Goal: Find specific page/section: Find specific page/section

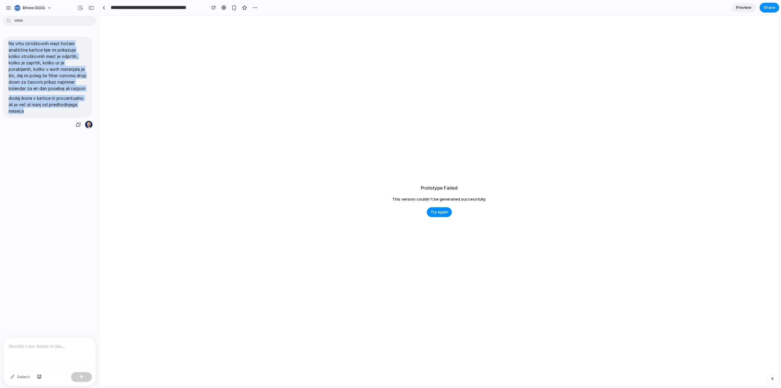
drag, startPoint x: 27, startPoint y: 114, endPoint x: 6, endPoint y: 44, distance: 73.6
click at [6, 44] on div "Na vrhu stroškovnih mest hočem analitične kartice kjer mi prikazuje koliko stro…" at bounding box center [47, 77] width 89 height 81
copy span "Na vrhu stroškovnih mest hočem analitične kartice kjer mi prikazuje koliko stro…"
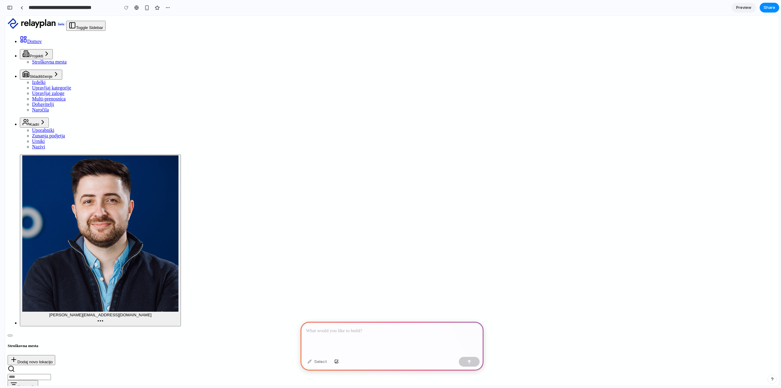
click at [325, 331] on p at bounding box center [392, 330] width 172 height 7
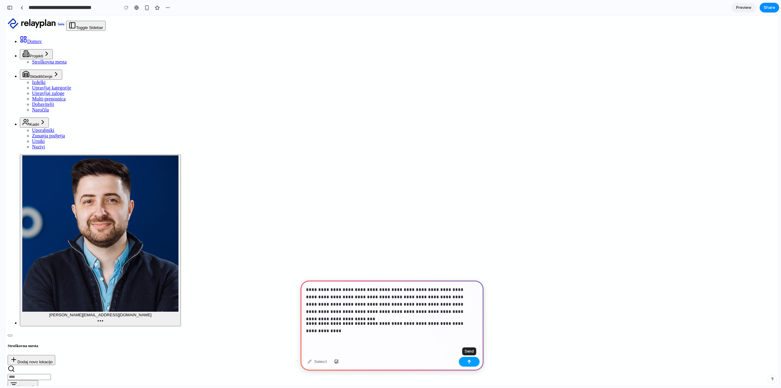
click at [467, 362] on div "button" at bounding box center [469, 361] width 4 height 4
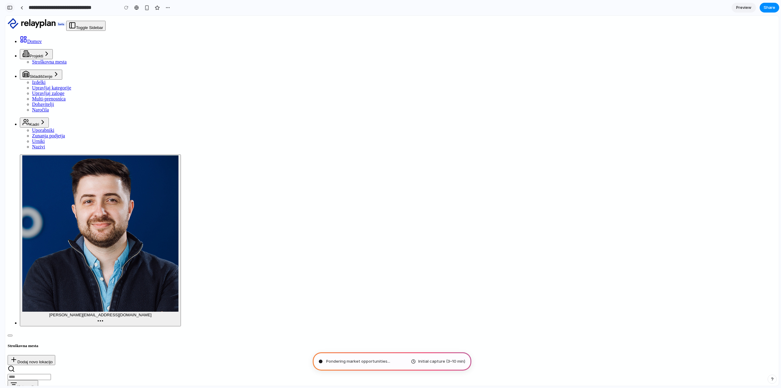
click at [11, 7] on div "button" at bounding box center [9, 7] width 5 height 4
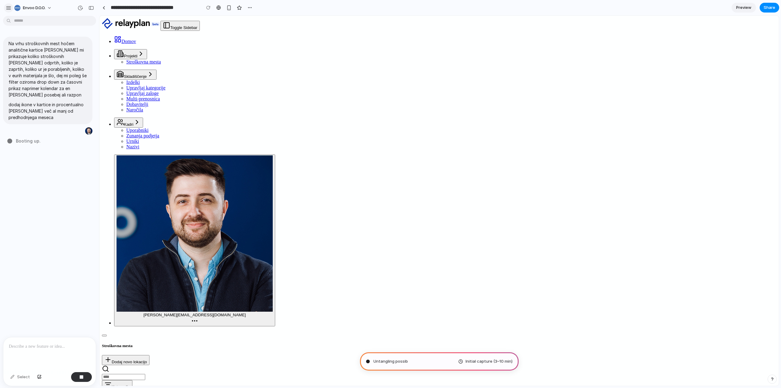
click at [10, 7] on div "button" at bounding box center [8, 7] width 5 height 5
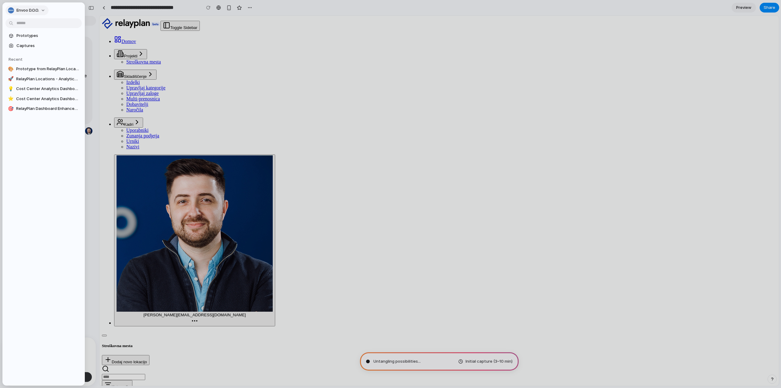
click at [7, 8] on button "Envoo d.o.o." at bounding box center [26, 10] width 43 height 10
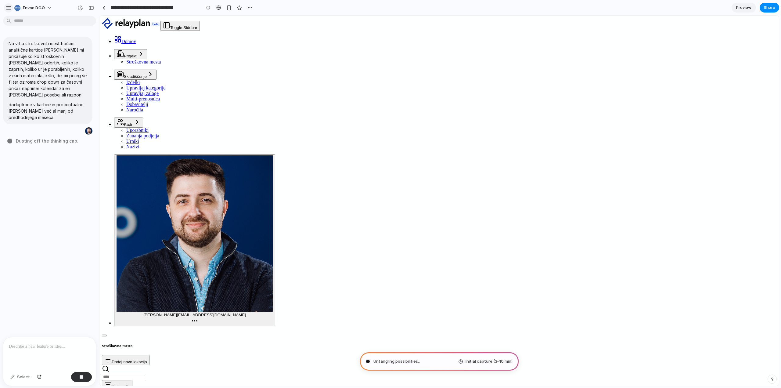
click at [10, 8] on div "button" at bounding box center [8, 7] width 5 height 5
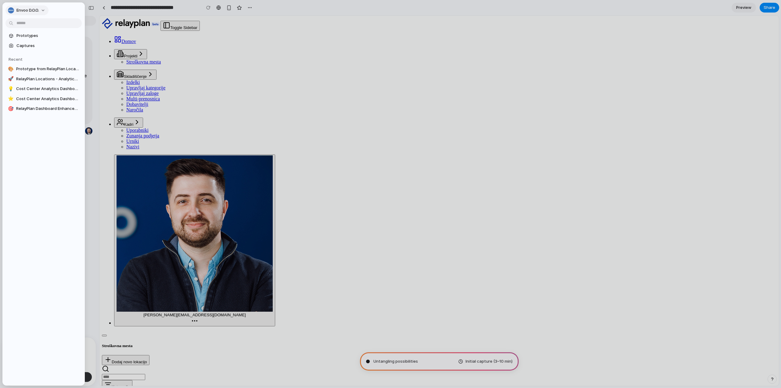
click at [37, 10] on span "Envoo d.o.o." at bounding box center [27, 10] width 23 height 6
click at [37, 10] on div "Settings Invite members Change theme Sign out" at bounding box center [390, 194] width 781 height 388
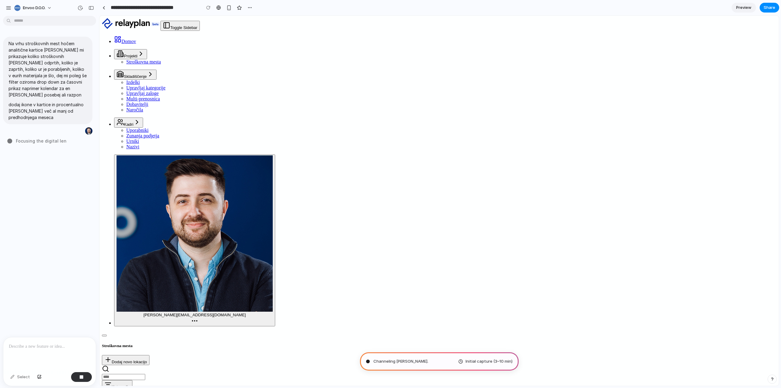
type input "**********"
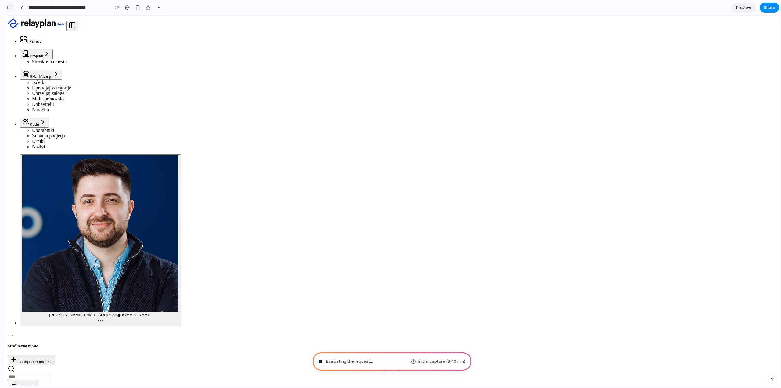
click at [11, 9] on div "button" at bounding box center [9, 7] width 5 height 4
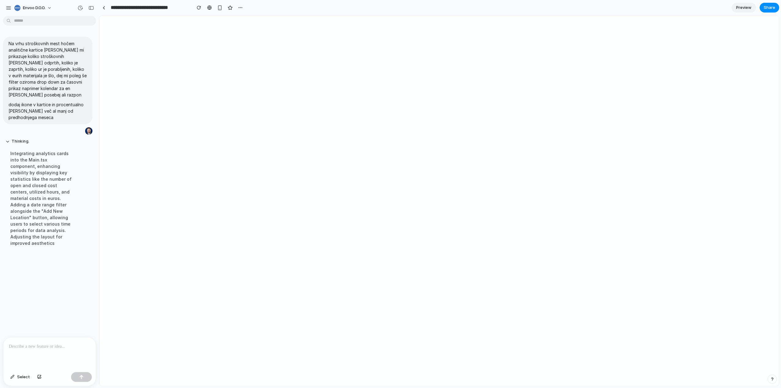
scroll to position [44, 0]
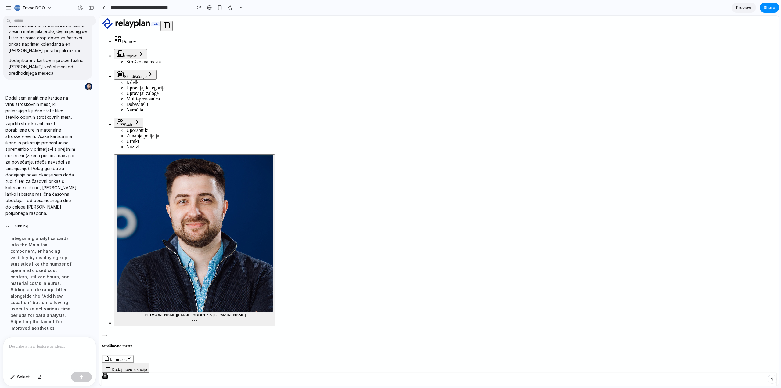
click at [29, 344] on p at bounding box center [49, 346] width 81 height 7
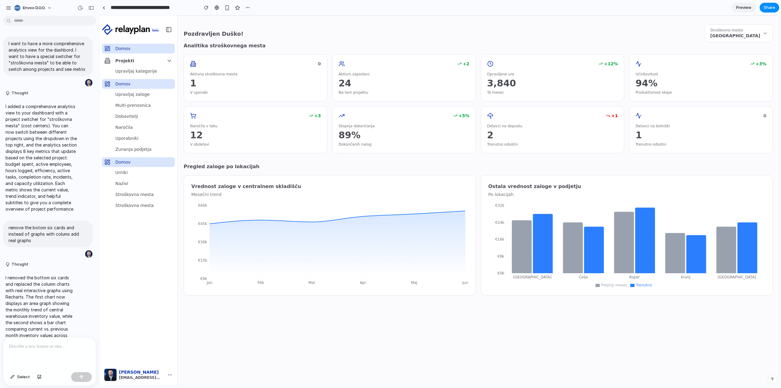
scroll to position [528, 0]
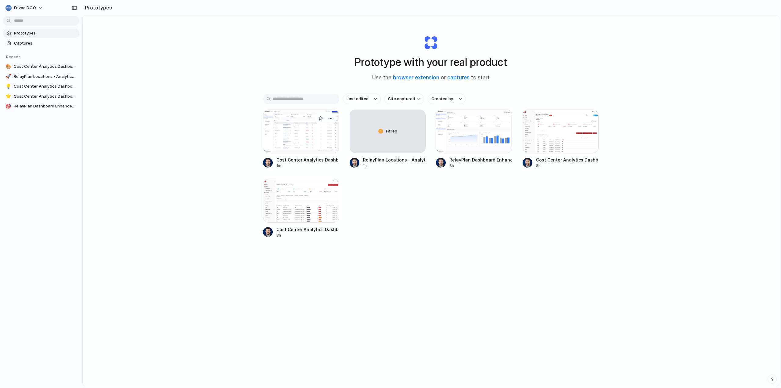
click at [294, 130] on div at bounding box center [301, 131] width 76 height 43
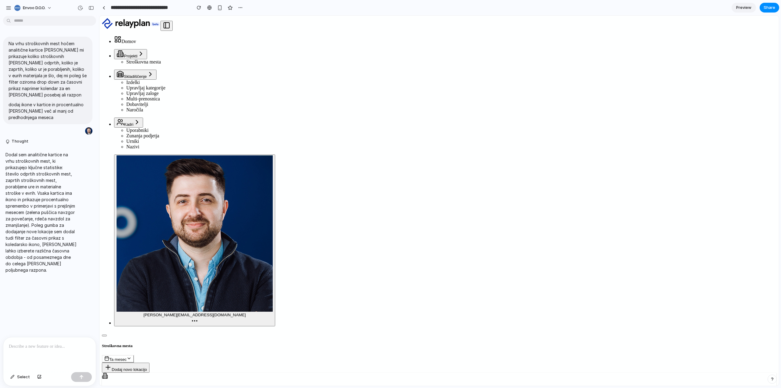
click at [134, 355] on button "Ta mesec" at bounding box center [118, 359] width 32 height 8
click at [127, 357] on span "Ta mesec" at bounding box center [117, 359] width 17 height 5
click at [701, 29] on div "Danes Včeraj Ta teden Prejšnji teden Ta mesec Prejšnji mesec To četrtletje Prej…" at bounding box center [438, 201] width 679 height 370
click at [52, 346] on p at bounding box center [49, 346] width 81 height 7
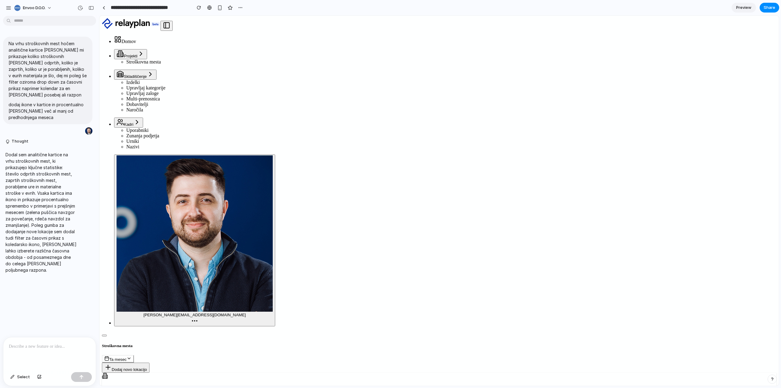
click at [127, 357] on span "Ta mesec" at bounding box center [117, 359] width 17 height 5
click at [678, 181] on span "Poljuben razpon..." at bounding box center [681, 178] width 35 height 5
click at [142, 357] on span "Poljuben razpon..." at bounding box center [125, 359] width 33 height 5
click at [678, 45] on li "Danes" at bounding box center [687, 50] width 53 height 10
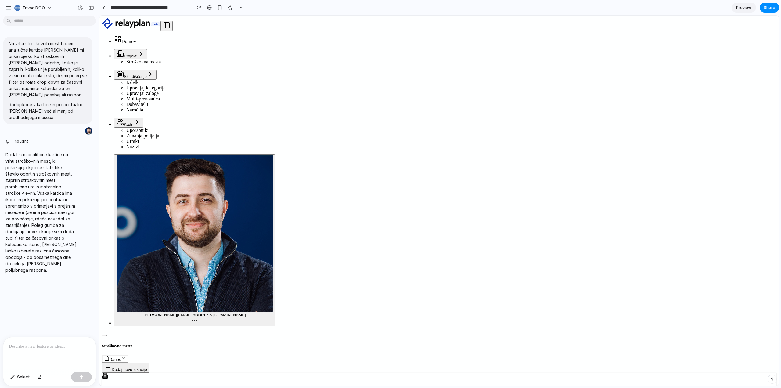
click at [29, 345] on p at bounding box center [49, 346] width 81 height 7
click at [80, 378] on div "button" at bounding box center [81, 377] width 4 height 4
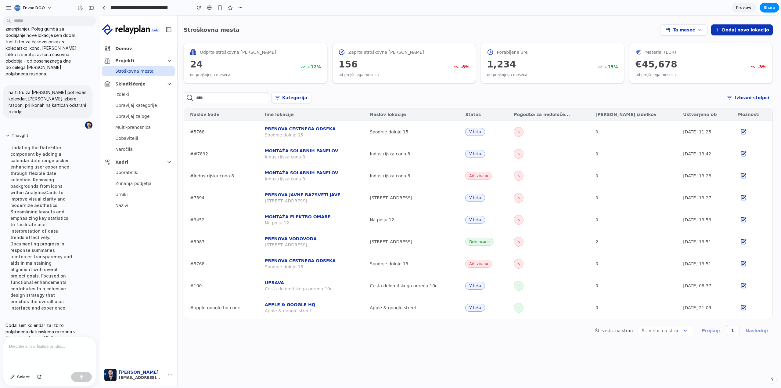
scroll to position [235, 0]
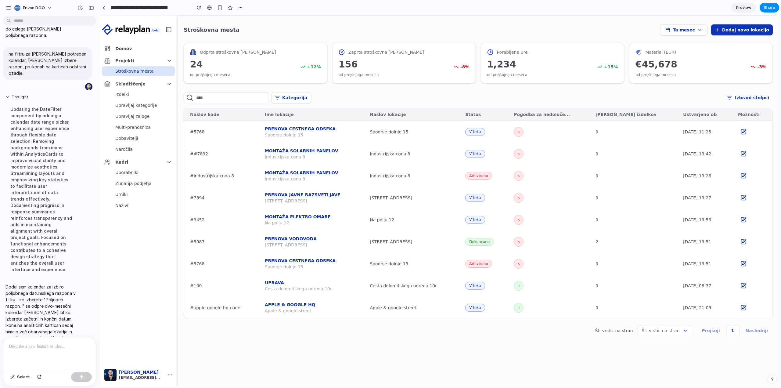
click at [31, 348] on div at bounding box center [49, 353] width 92 height 32
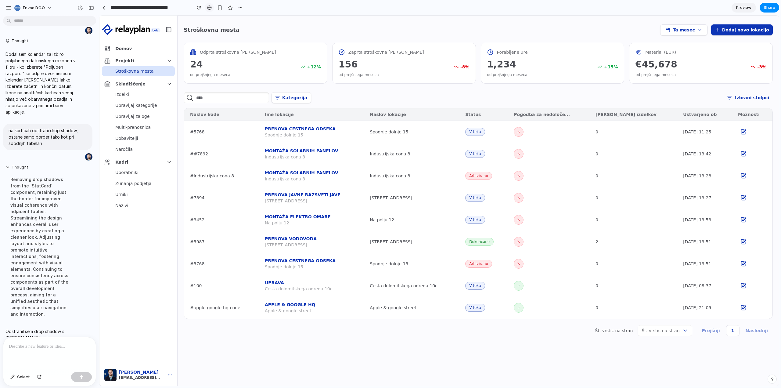
scroll to position [284, 0]
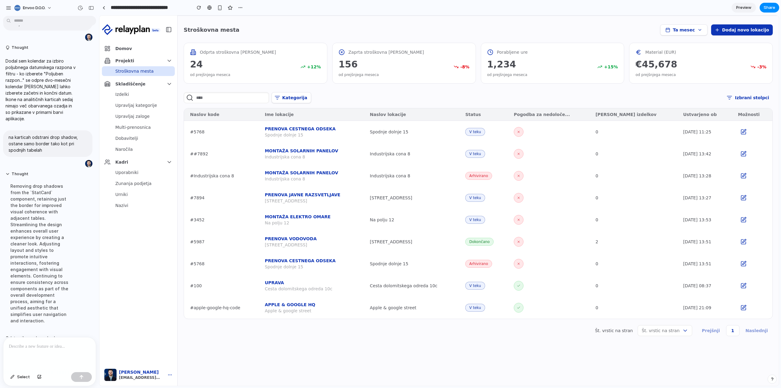
click at [689, 31] on span "Ta mesec" at bounding box center [684, 30] width 22 height 6
click at [689, 31] on div "Danes Včeraj Ta teden Prejšnji teden Ta mesec Prejšnji mesec To četrtletje Prej…" at bounding box center [438, 201] width 679 height 370
click at [689, 29] on span "Ta mesec" at bounding box center [684, 30] width 22 height 6
click at [700, 30] on div "Danes Včeraj Ta teden Prejšnji teden Ta mesec Prejšnji mesec To četrtletje Prej…" at bounding box center [438, 201] width 679 height 370
click at [41, 344] on p at bounding box center [48, 346] width 79 height 7
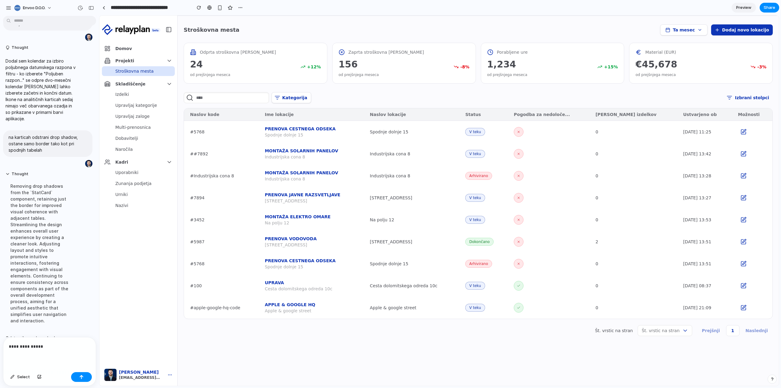
click at [691, 30] on span "Ta mesec" at bounding box center [684, 30] width 22 height 6
click at [612, 29] on div "Danes Včeraj Ta teden Prejšnji teden Ta mesec Prejšnji mesec To četrtletje Prej…" at bounding box center [438, 201] width 679 height 370
click at [692, 31] on span "Ta mesec" at bounding box center [684, 30] width 22 height 6
click at [692, 30] on div "Danes Včeraj Ta teden Prejšnji teden Ta mesec Prejšnji mesec To četrtletje Prej…" at bounding box center [438, 201] width 679 height 370
click at [650, 31] on div "Stroškovna mesta Ta mesec Dodaj novo lokacijo" at bounding box center [478, 29] width 589 height 11
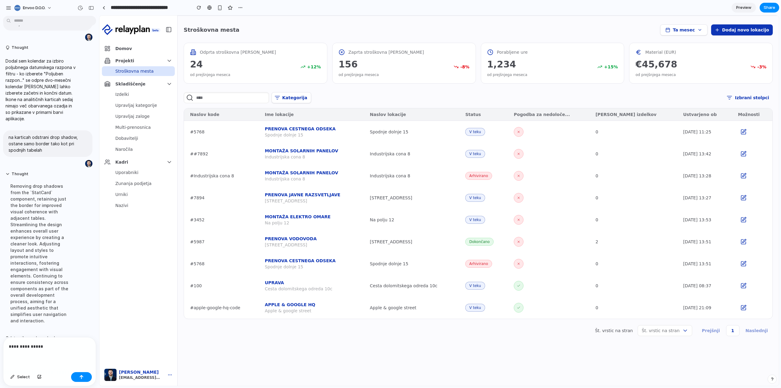
click at [170, 373] on icon "button" at bounding box center [169, 374] width 5 height 5
click at [242, 372] on main "Stroškovna mesta Ta mesec Dodaj novo lokacijo Odprta stroškovna mesta 24 + 12 %…" at bounding box center [478, 201] width 601 height 370
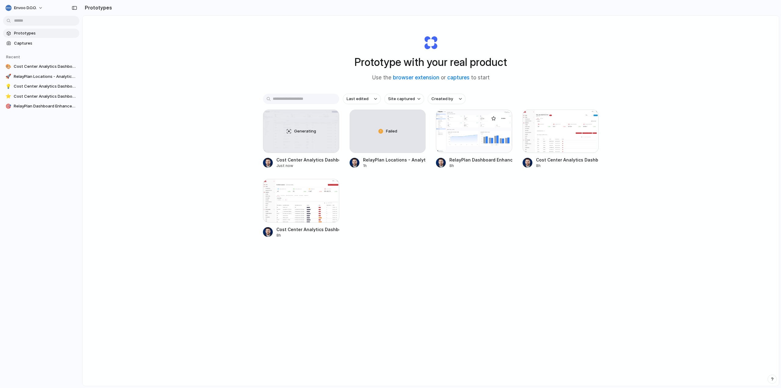
click at [480, 132] on div at bounding box center [474, 131] width 76 height 43
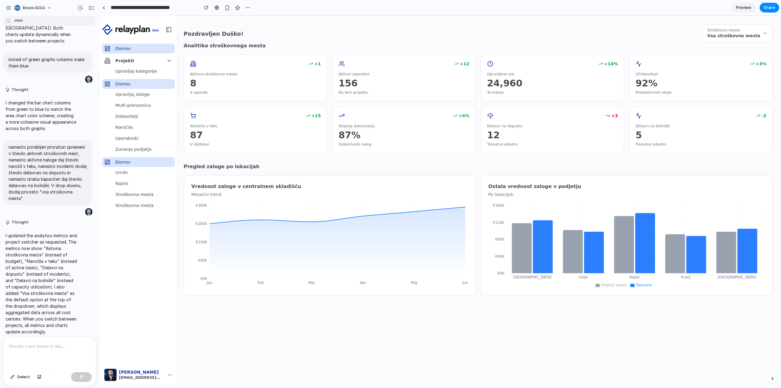
click at [30, 347] on p at bounding box center [49, 346] width 81 height 7
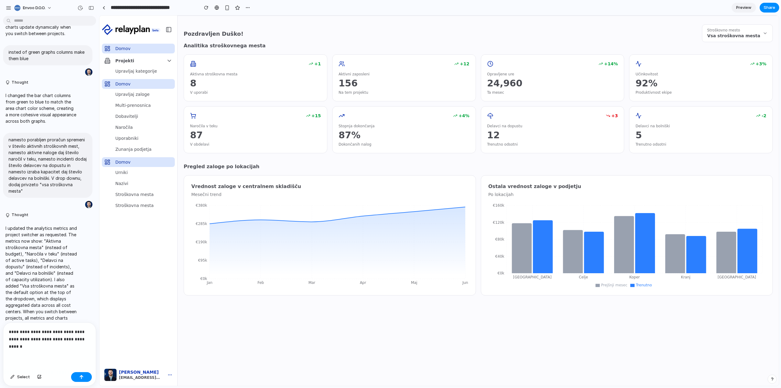
scroll to position [360, 0]
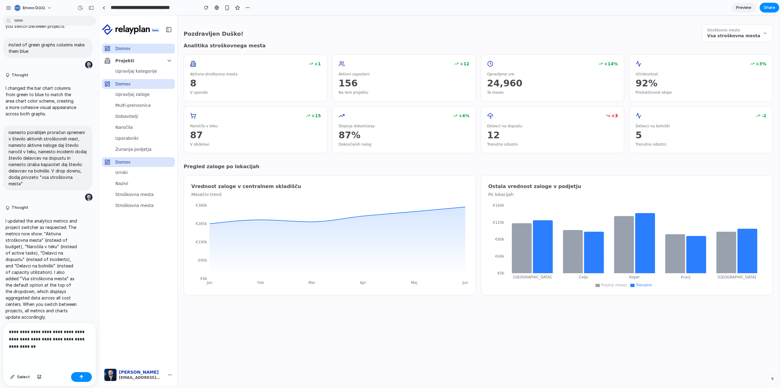
click at [54, 347] on p "**********" at bounding box center [48, 339] width 79 height 22
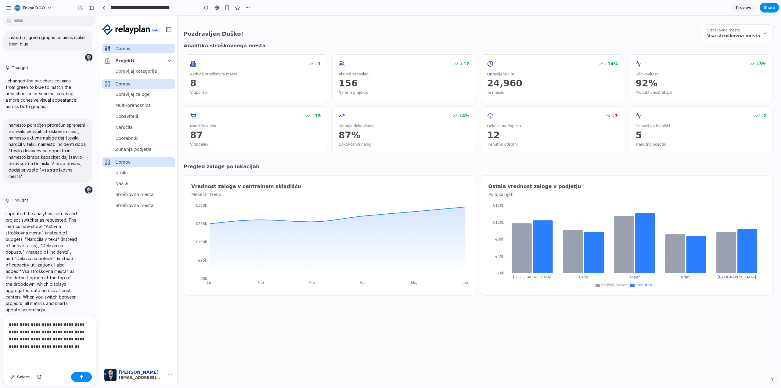
scroll to position [375, 0]
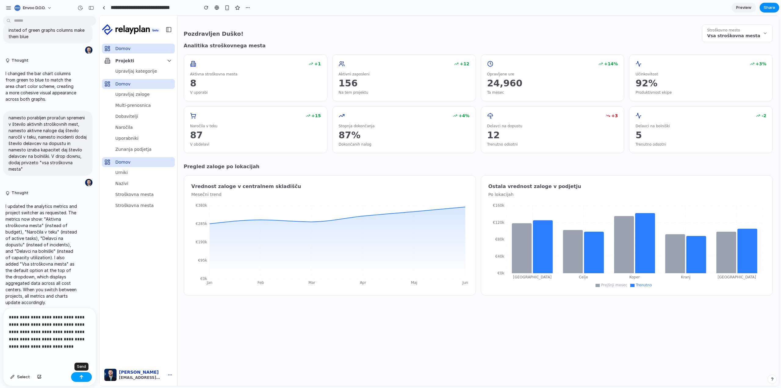
click at [80, 377] on div "button" at bounding box center [81, 377] width 4 height 4
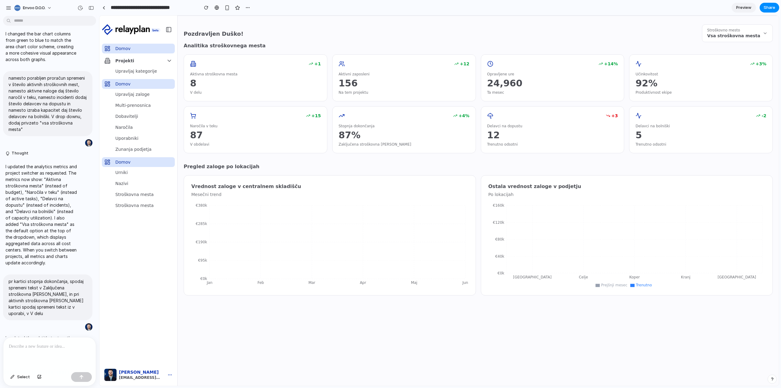
scroll to position [629, 0]
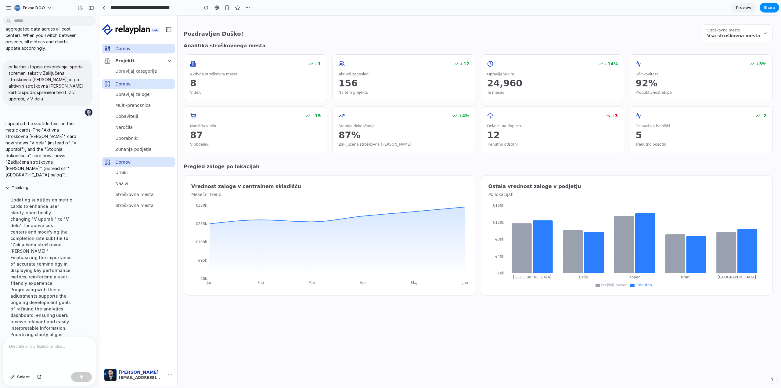
click at [740, 34] on span "Vsa stroškovna mesta" at bounding box center [733, 36] width 53 height 6
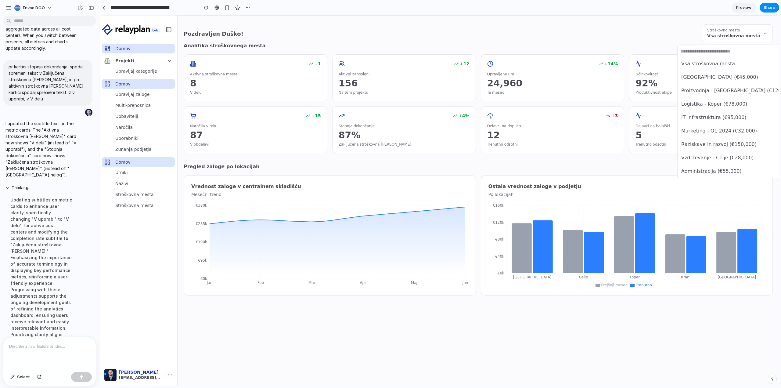
click at [740, 32] on div "Vsa stroškovna [PERSON_NAME] [GEOGRAPHIC_DATA] (€45,000) Proizvodnja - [GEOGRAP…" at bounding box center [438, 201] width 679 height 370
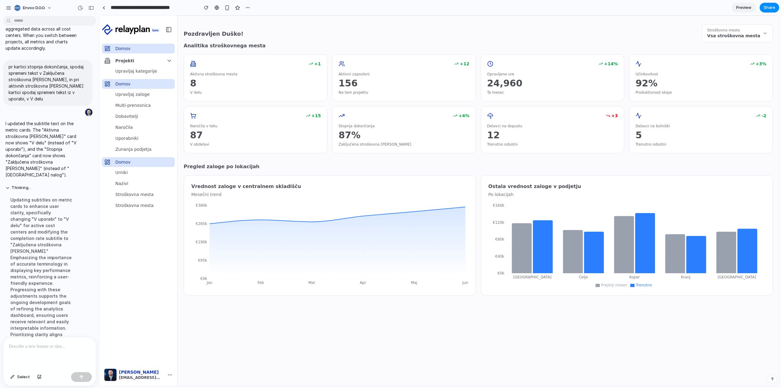
click at [57, 343] on p at bounding box center [48, 346] width 79 height 7
click at [55, 343] on p at bounding box center [48, 346] width 79 height 7
click at [756, 35] on span "Vsa stroškovna mesta" at bounding box center [733, 36] width 53 height 6
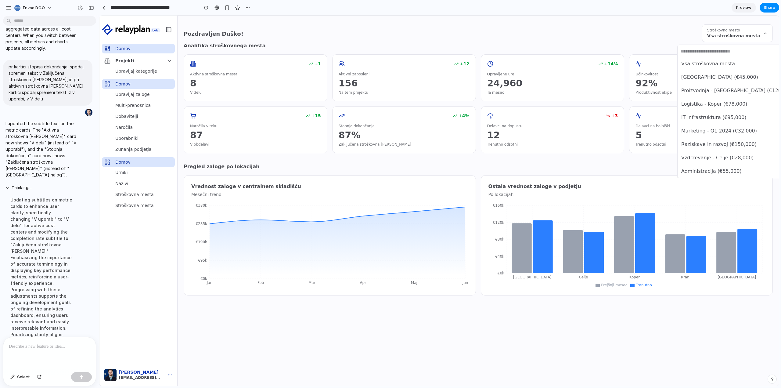
click at [739, 30] on div "Vsa stroškovna [PERSON_NAME] [GEOGRAPHIC_DATA] (€45,000) Proizvodnja - [GEOGRAP…" at bounding box center [438, 201] width 679 height 370
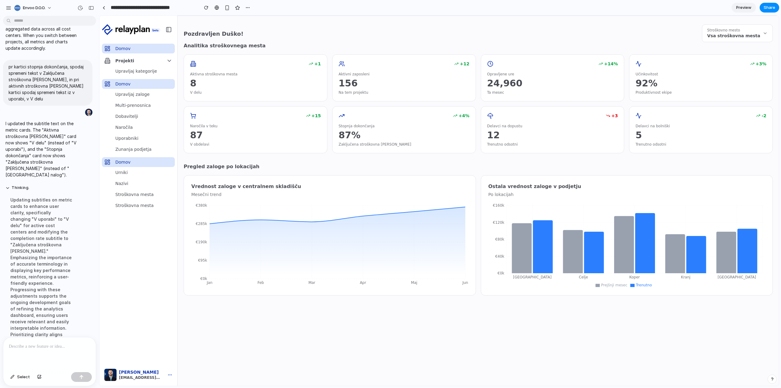
click at [660, 39] on div "Pozdravljen Duško! Stroškovno mesto Vsa stroškovna [PERSON_NAME]" at bounding box center [478, 33] width 589 height 18
